Goal: Task Accomplishment & Management: Use online tool/utility

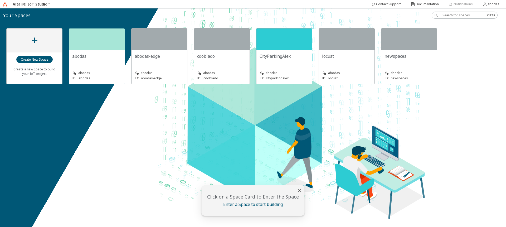
click at [71, 68] on div "abodas abodas ID: abodas" at bounding box center [97, 67] width 56 height 34
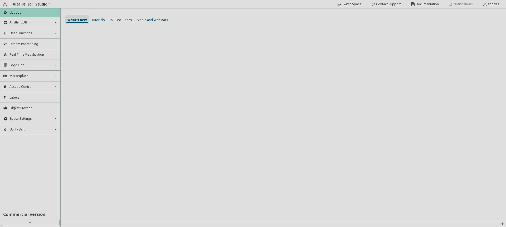
click at [35, 25] on div at bounding box center [253, 113] width 506 height 227
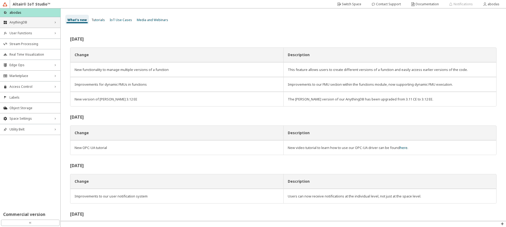
click at [35, 24] on span "AnythingDB" at bounding box center [29, 22] width 41 height 4
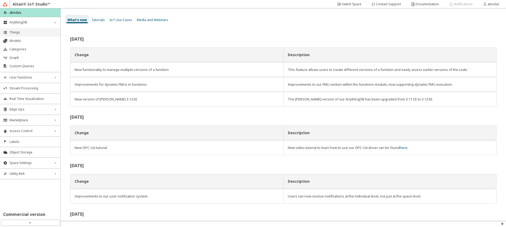
click at [28, 31] on span "Things" at bounding box center [33, 32] width 48 height 4
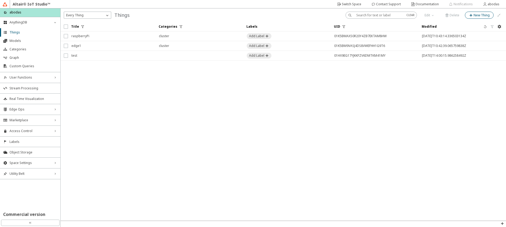
click at [472, 16] on iron-icon at bounding box center [471, 15] width 5 height 4
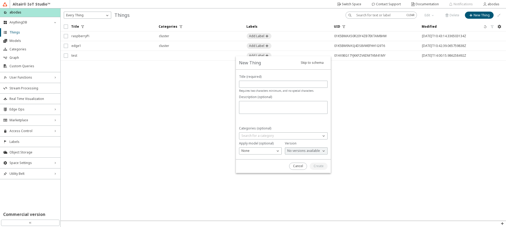
click at [409, 96] on div "New Thing" at bounding box center [284, 114] width 446 height 212
click at [296, 169] on paper-button "Cancel" at bounding box center [298, 166] width 18 height 7
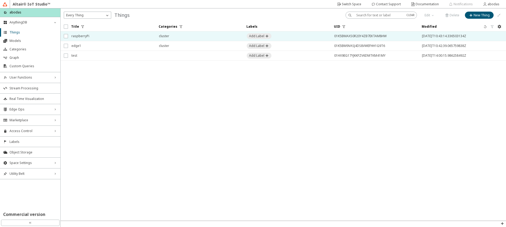
click at [97, 36] on span "raspberryPi" at bounding box center [111, 35] width 81 height 9
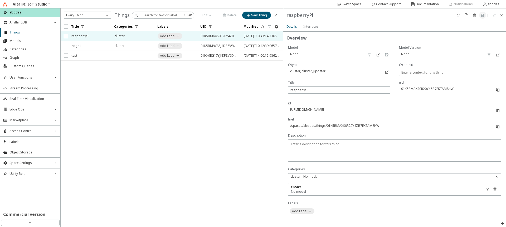
click at [0, 0] on slot "Interfaces" at bounding box center [0, 0] width 0 height 0
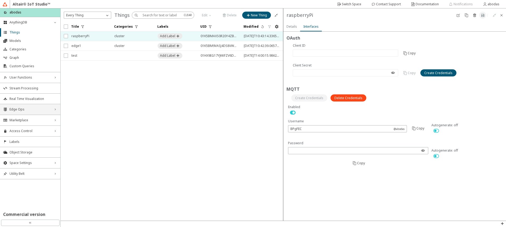
click at [27, 110] on span "Edge Ops" at bounding box center [29, 109] width 41 height 4
click at [25, 108] on span "Edge Ops" at bounding box center [29, 109] width 41 height 4
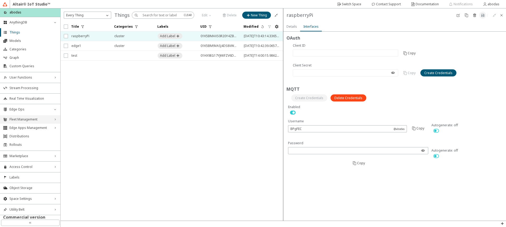
click at [24, 119] on span "Fleet Management" at bounding box center [29, 119] width 41 height 4
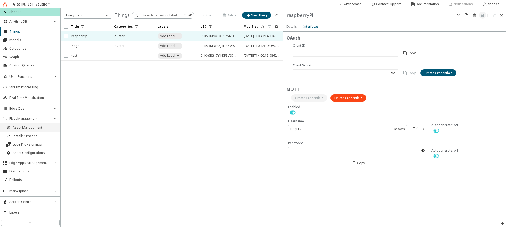
click at [22, 128] on span "Asset Management" at bounding box center [35, 127] width 45 height 4
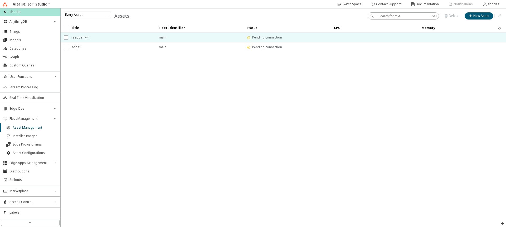
click at [103, 37] on span "raspberryPi" at bounding box center [111, 37] width 81 height 9
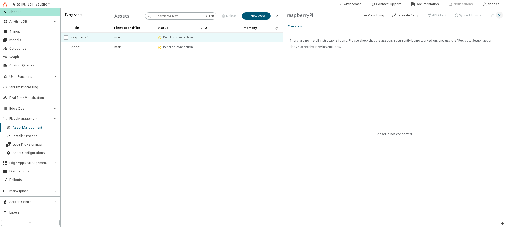
click at [501, 16] on iron-icon at bounding box center [499, 15] width 4 height 4
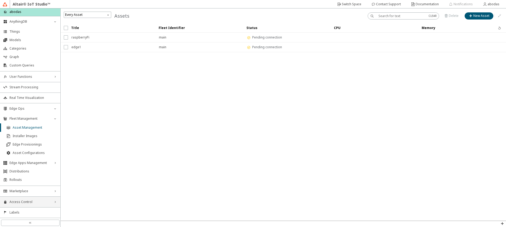
click at [26, 200] on span "Access Control" at bounding box center [29, 202] width 41 height 4
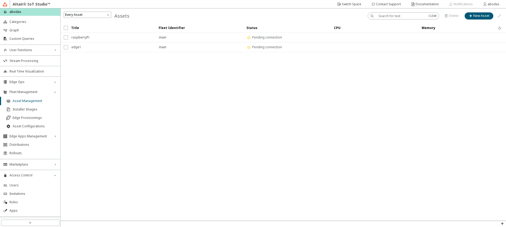
scroll to position [63, 0]
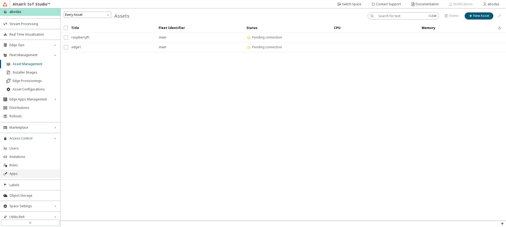
click at [11, 172] on span "Apps" at bounding box center [33, 174] width 48 height 4
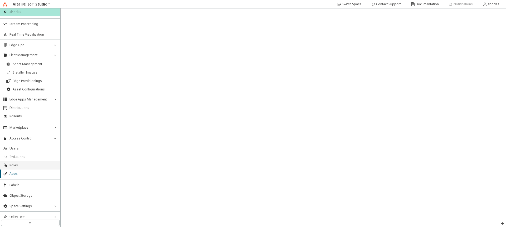
click at [15, 165] on span "Roles" at bounding box center [33, 165] width 48 height 4
click at [20, 149] on span "Users" at bounding box center [33, 148] width 48 height 4
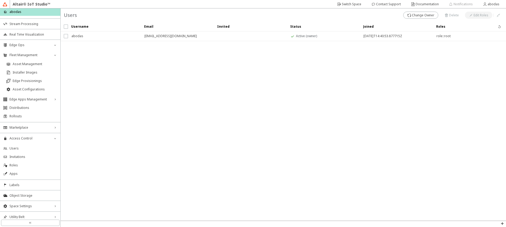
click at [101, 37] on div "abodas" at bounding box center [104, 35] width 66 height 9
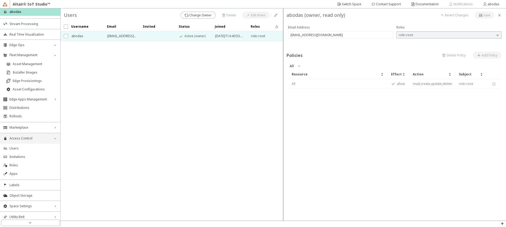
click at [50, 140] on span "Access Control" at bounding box center [29, 138] width 41 height 4
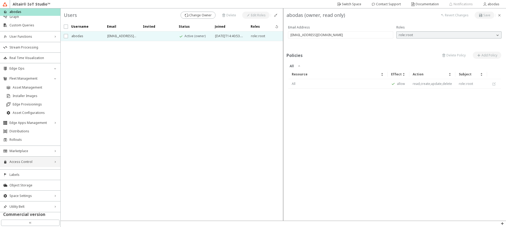
scroll to position [38, 0]
click at [15, 175] on span "Labels" at bounding box center [33, 174] width 48 height 4
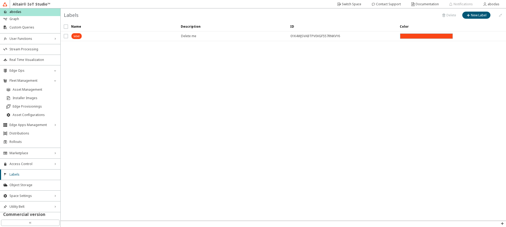
click at [99, 40] on div at bounding box center [122, 35] width 103 height 9
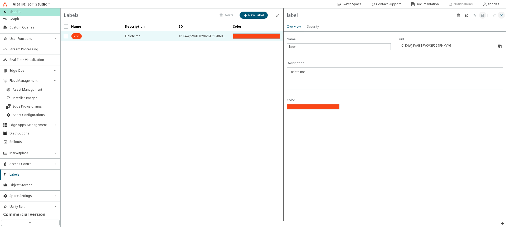
click at [500, 15] on iron-icon at bounding box center [502, 15] width 4 height 4
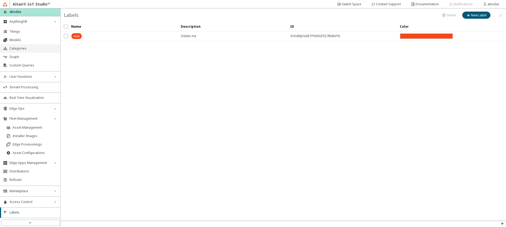
click at [19, 51] on li "Categories" at bounding box center [30, 48] width 60 height 8
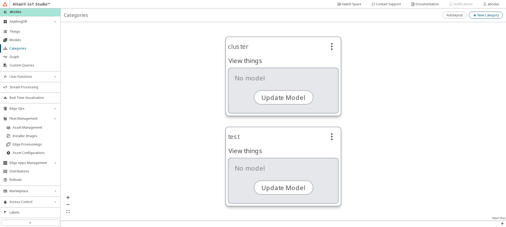
click at [0, 0] on slot "New Category" at bounding box center [0, 0] width 0 height 0
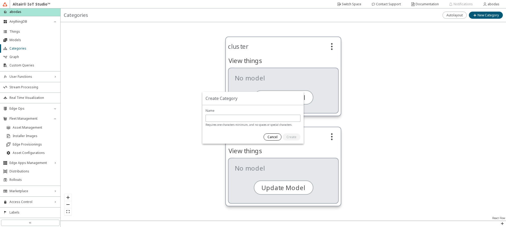
click at [0, 0] on slot "Cancel" at bounding box center [0, 0] width 0 height 0
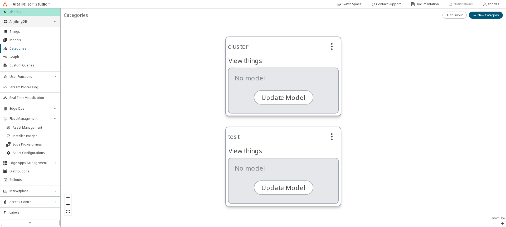
click at [29, 22] on span "AnythingDB" at bounding box center [29, 22] width 41 height 4
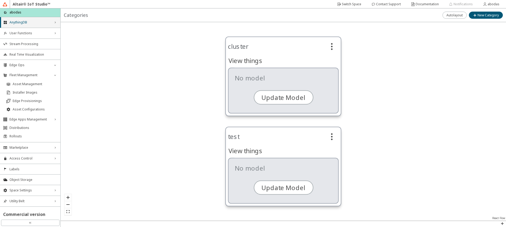
click at [22, 24] on span "AnythingDB" at bounding box center [29, 22] width 41 height 4
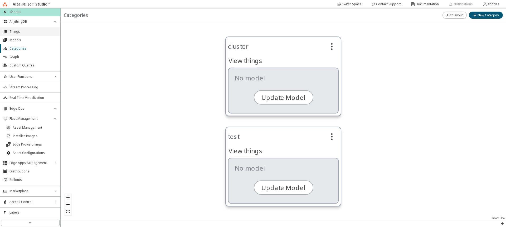
click at [20, 33] on span "Things" at bounding box center [33, 32] width 48 height 4
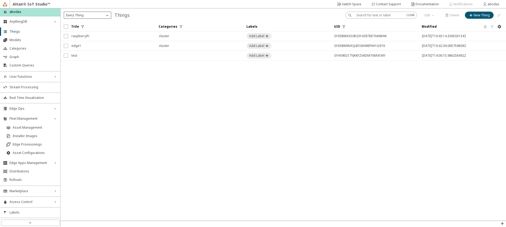
click at [100, 15] on div "Every Thing" at bounding box center [84, 15] width 41 height 5
click at [0, 0] on slot "New Category" at bounding box center [0, 0] width 0 height 0
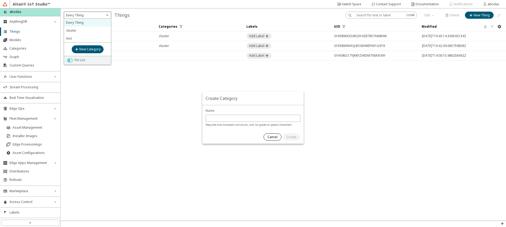
click at [0, 0] on slot "Cancel" at bounding box center [0, 0] width 0 height 0
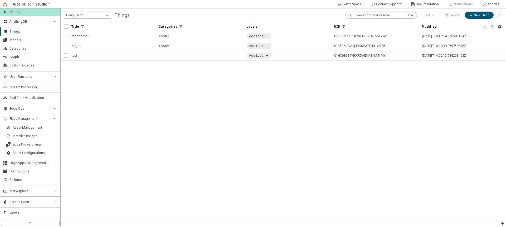
click at [382, 126] on iron-scroll-threshold "Title Categories Labels UID" at bounding box center [284, 121] width 446 height 199
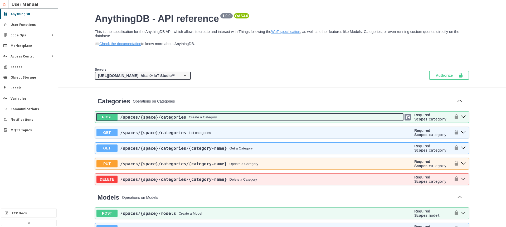
drag, startPoint x: 274, startPoint y: 114, endPoint x: 271, endPoint y: 116, distance: 3.4
click at [274, 114] on button "POST /spaces /{space} /categories Create a Category" at bounding box center [249, 116] width 307 height 7
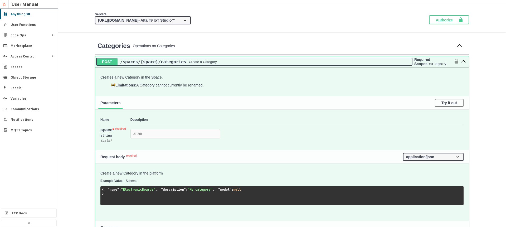
scroll to position [95, 0]
